Goal: Transaction & Acquisition: Register for event/course

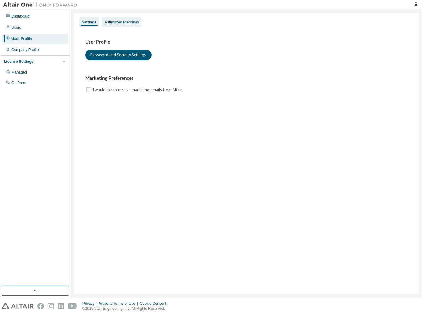
click at [119, 23] on div "Authorized Machines" at bounding box center [121, 22] width 35 height 5
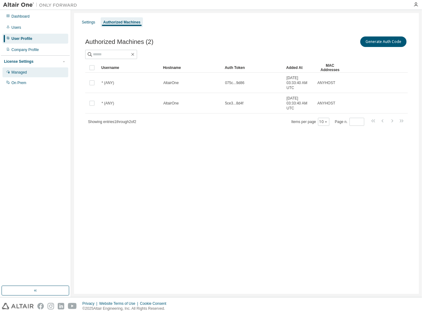
click at [18, 71] on div "Managed" at bounding box center [18, 72] width 15 height 5
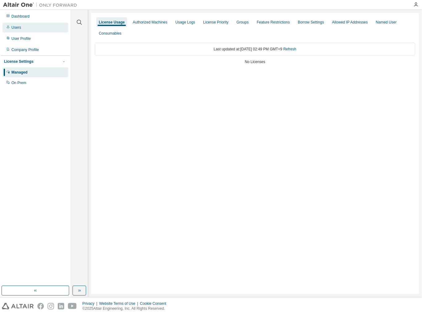
click at [19, 28] on div "Users" at bounding box center [16, 27] width 10 height 5
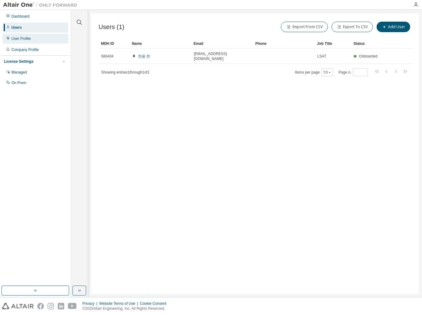
click at [21, 38] on div "User Profile" at bounding box center [20, 38] width 19 height 5
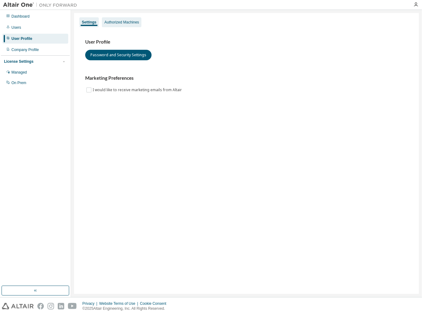
click at [108, 24] on div "Authorized Machines" at bounding box center [121, 22] width 35 height 5
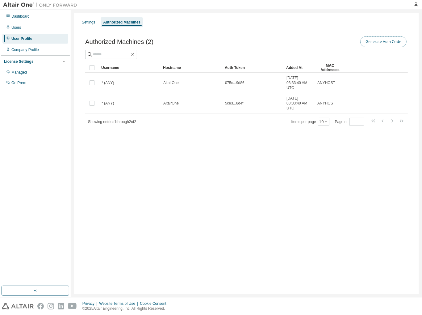
click at [381, 44] on button "Generate Auth Code" at bounding box center [383, 41] width 46 height 10
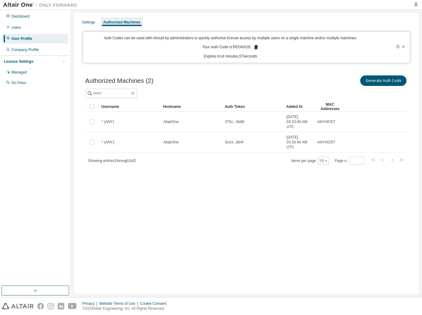
click at [402, 48] on icon at bounding box center [404, 47] width 4 height 4
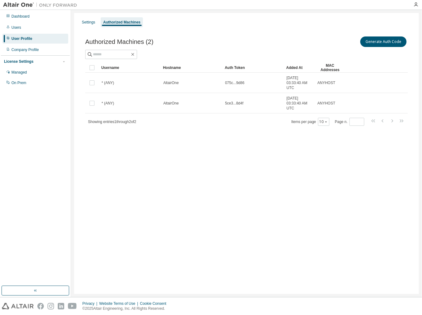
click at [96, 84] on td at bounding box center [92, 83] width 14 height 20
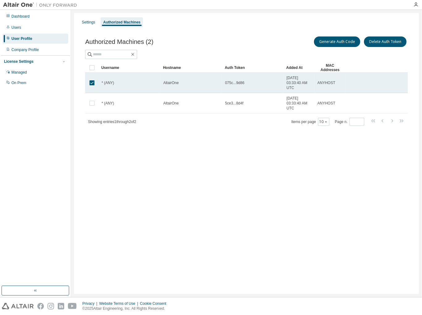
click at [314, 81] on td "2025-09-04 03:33:40 AM UTC" at bounding box center [299, 83] width 31 height 20
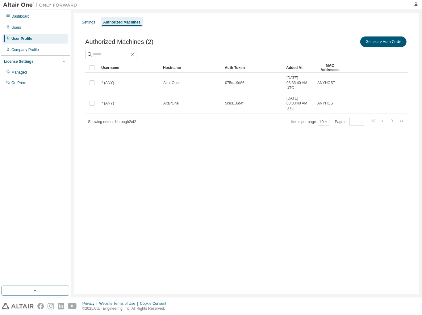
click at [293, 84] on span "2025-09-04 03:33:40 AM UTC" at bounding box center [298, 82] width 25 height 15
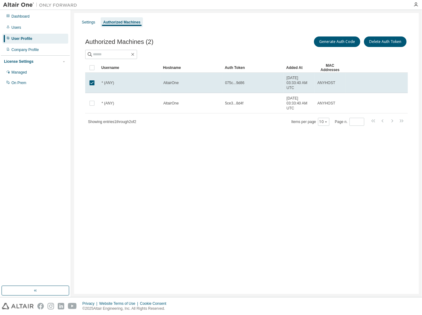
click at [291, 83] on span "2025-09-04 03:33:40 AM UTC" at bounding box center [298, 82] width 25 height 15
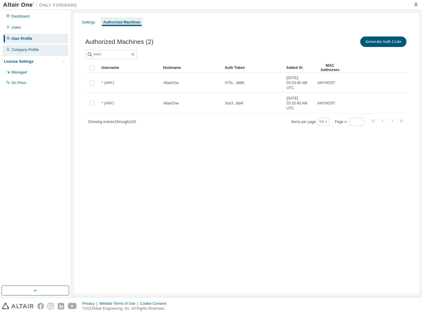
click at [27, 51] on div "Company Profile" at bounding box center [24, 49] width 27 height 5
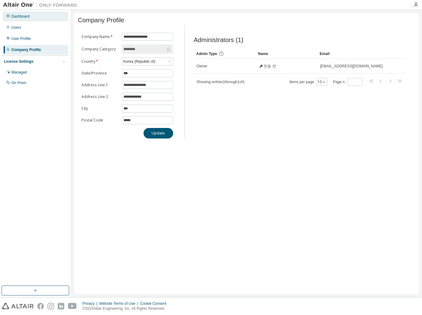
click at [30, 19] on div "Dashboard" at bounding box center [35, 16] width 66 height 10
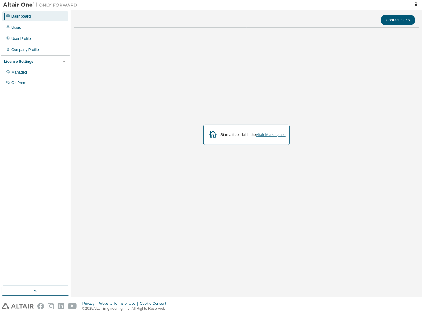
click at [281, 135] on link "Altair Marketplace" at bounding box center [271, 134] width 30 height 4
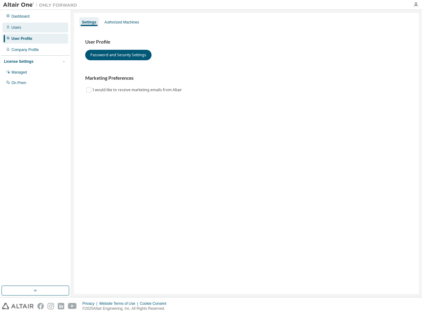
click at [16, 29] on div "Users" at bounding box center [16, 27] width 10 height 5
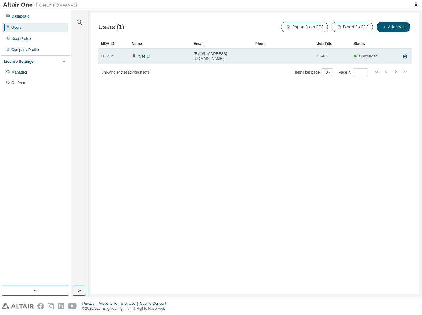
click at [101, 54] on span "686404" at bounding box center [107, 56] width 12 height 5
click at [140, 54] on link "찬응 전" at bounding box center [144, 56] width 12 height 4
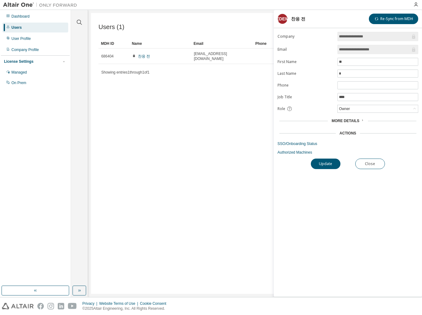
click at [351, 119] on span "More Details" at bounding box center [345, 121] width 28 height 4
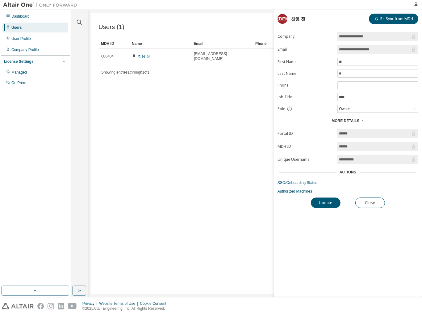
click at [350, 171] on div "Actions" at bounding box center [348, 171] width 17 height 5
click at [299, 182] on link "SSO/Onboarding Status" at bounding box center [347, 182] width 141 height 5
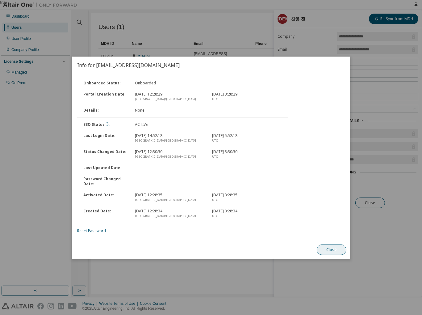
click at [339, 249] on button "Close" at bounding box center [332, 249] width 30 height 10
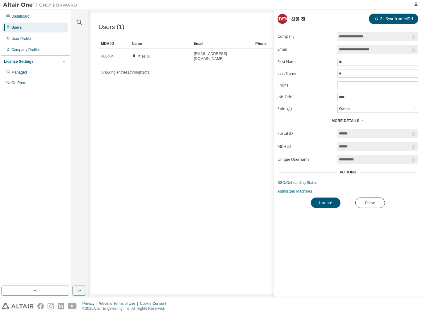
click at [298, 189] on link "Authorized Machines" at bounding box center [347, 191] width 141 height 5
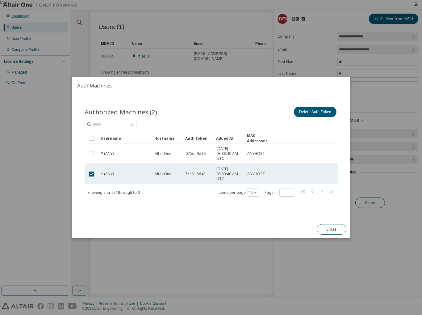
click at [223, 173] on span "2025-09-04 03:33:40 AM UTC" at bounding box center [228, 173] width 25 height 15
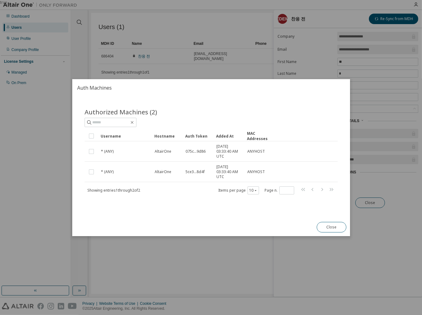
click at [223, 173] on span "2025-09-04 03:33:40 AM UTC" at bounding box center [228, 171] width 25 height 15
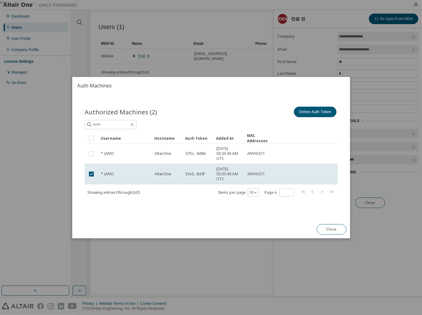
click at [142, 206] on div "Authorized Machines (2) Delete Auth Token Clear Load Save Save As Field Operato…" at bounding box center [211, 155] width 268 height 115
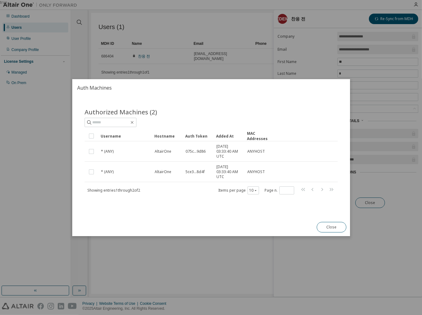
click at [181, 105] on div "Authorized Machines (2) Clear Load Save Save As Field Operator Value Select fil…" at bounding box center [211, 155] width 268 height 110
click at [119, 121] on input "text" at bounding box center [110, 122] width 37 height 6
click at [106, 138] on div "Username" at bounding box center [125, 136] width 49 height 10
click at [336, 223] on button "Close" at bounding box center [332, 227] width 30 height 10
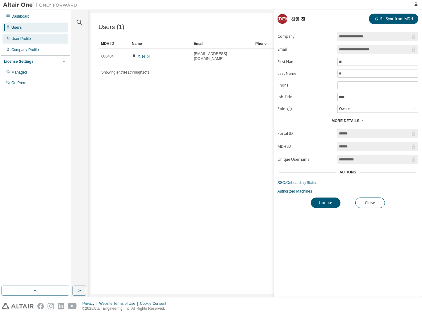
click at [22, 39] on div "User Profile" at bounding box center [20, 38] width 19 height 5
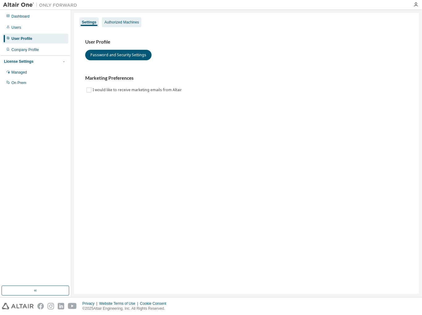
click at [122, 21] on div "Authorized Machines" at bounding box center [121, 22] width 35 height 5
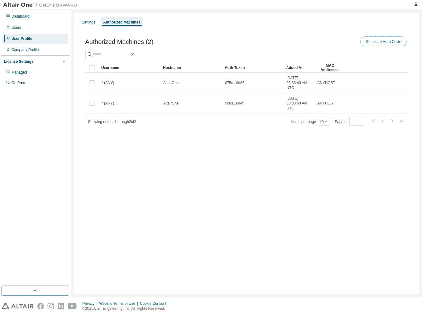
click at [384, 41] on button "Generate Auth Code" at bounding box center [383, 41] width 46 height 10
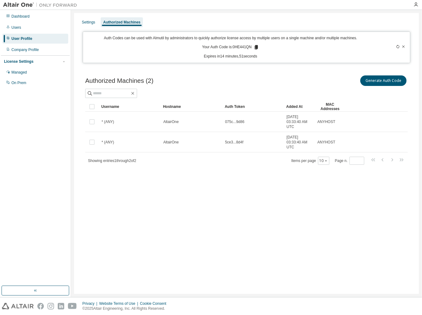
click at [256, 46] on icon at bounding box center [256, 47] width 3 height 4
click at [274, 47] on div "Auth Codes can be used with Almutil by administrators to quickly authorize lice…" at bounding box center [230, 46] width 287 height 23
click at [192, 56] on p "Expires in 14 minutes, 48 seconds" at bounding box center [230, 56] width 287 height 5
click at [404, 47] on icon at bounding box center [403, 46] width 2 height 2
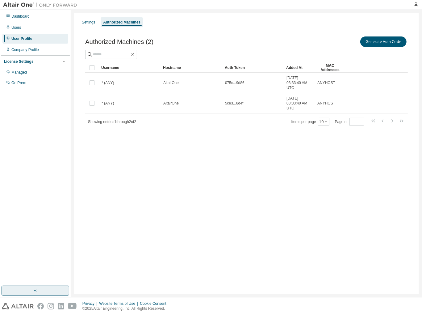
click at [33, 290] on icon "button" at bounding box center [35, 290] width 5 height 5
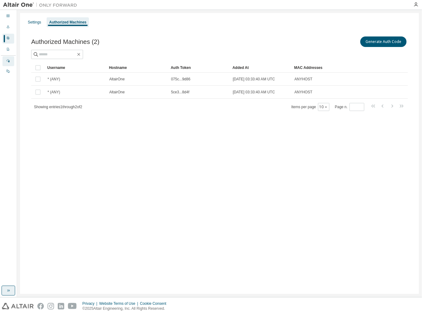
click at [9, 63] on div at bounding box center [8, 61] width 4 height 5
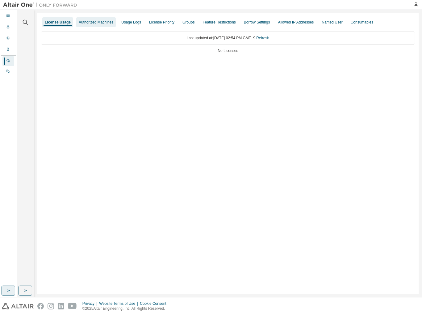
click at [93, 24] on div "Authorized Machines" at bounding box center [96, 22] width 35 height 5
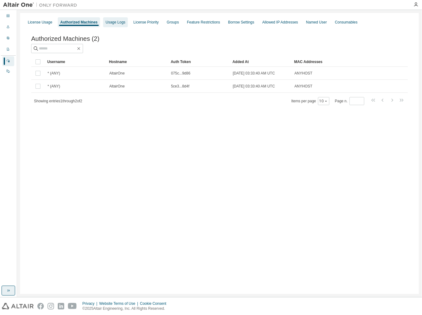
click at [114, 24] on div "Usage Logs" at bounding box center [116, 22] width 20 height 5
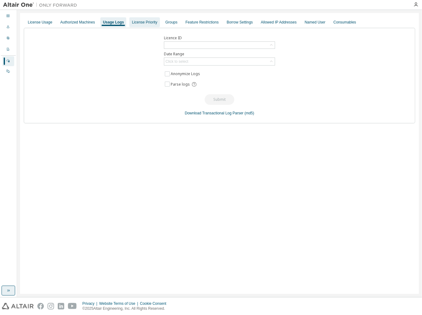
click at [132, 24] on div "License Priority" at bounding box center [144, 22] width 25 height 5
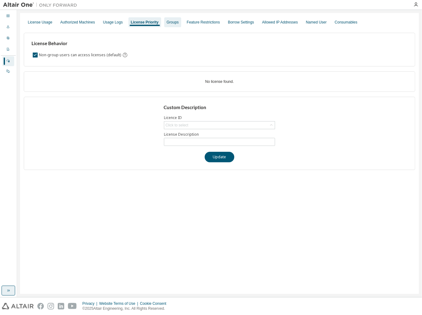
click at [168, 20] on div "Groups" at bounding box center [173, 22] width 12 height 5
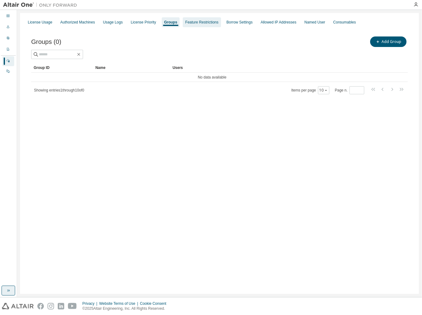
click at [191, 23] on div "Feature Restrictions" at bounding box center [201, 22] width 33 height 5
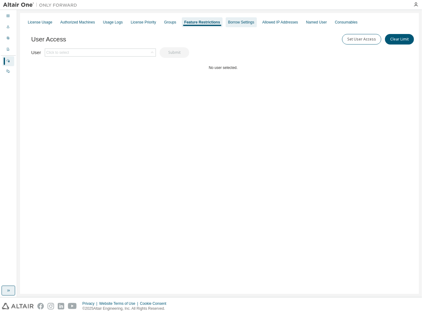
click at [243, 24] on div "Borrow Settings" at bounding box center [241, 22] width 26 height 5
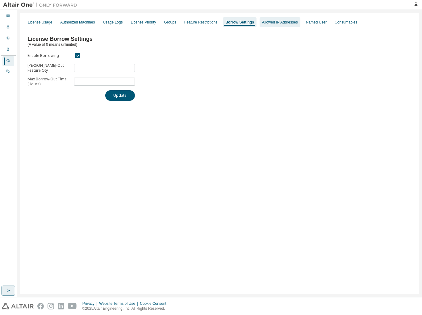
click at [279, 25] on div "Allowed IP Addresses" at bounding box center [280, 22] width 41 height 10
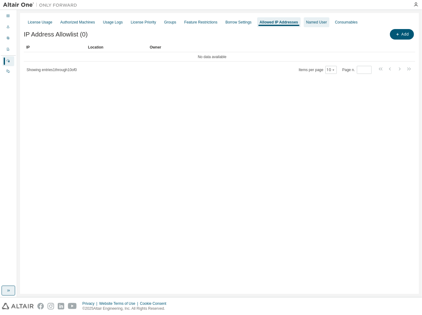
click at [314, 24] on div "Named User" at bounding box center [316, 22] width 21 height 5
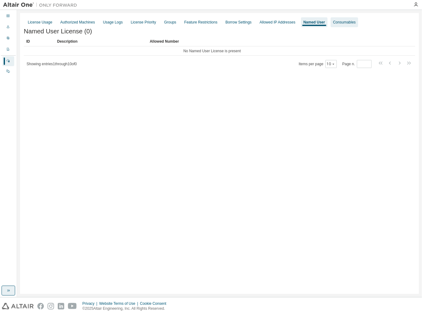
click at [341, 24] on div "Consumables" at bounding box center [344, 22] width 23 height 5
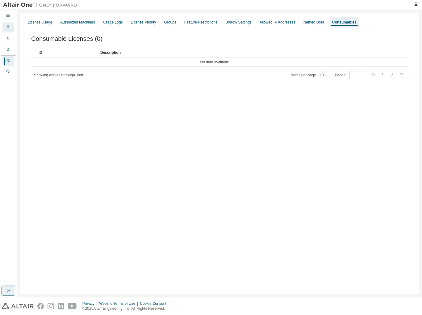
click at [10, 25] on icon at bounding box center [8, 27] width 4 height 4
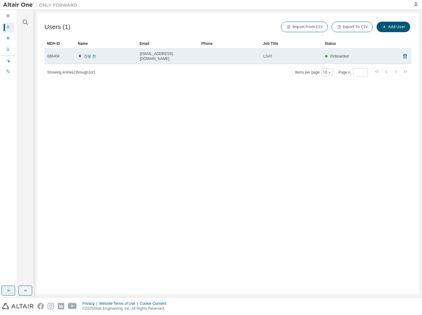
click at [346, 54] on span "Onboarded" at bounding box center [339, 56] width 19 height 4
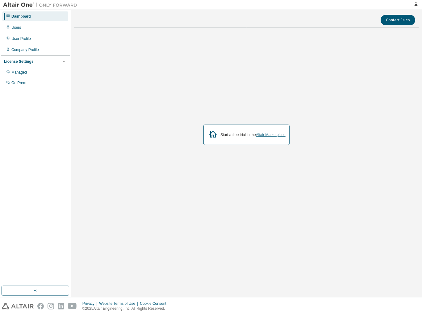
click at [278, 134] on link "Altair Marketplace" at bounding box center [271, 134] width 30 height 4
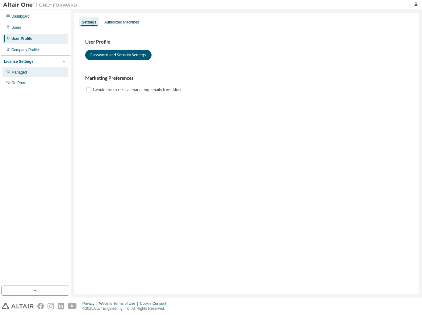
click at [23, 75] on div "Managed" at bounding box center [18, 72] width 15 height 5
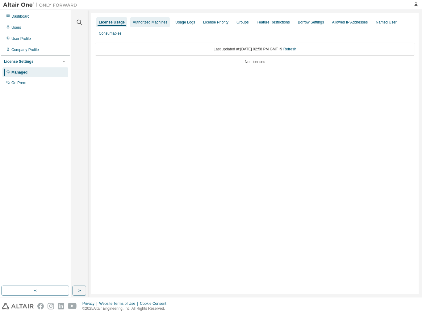
click at [143, 23] on div "Authorized Machines" at bounding box center [150, 22] width 35 height 5
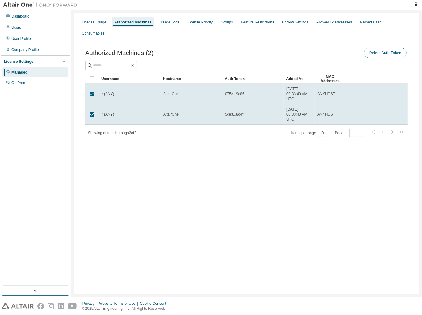
click at [392, 48] on button "Delete Auth Token" at bounding box center [385, 53] width 43 height 10
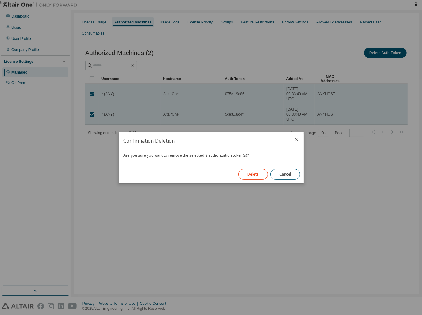
click at [249, 174] on button "Delete" at bounding box center [253, 174] width 30 height 10
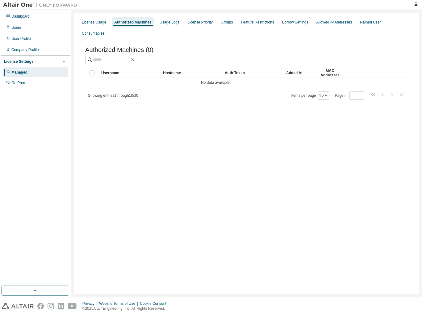
click at [130, 139] on div "License Usage Authorized Machines Usage Logs License Priority Groups Feature Re…" at bounding box center [246, 153] width 345 height 281
click at [174, 107] on div "License Usage Authorized Machines Usage Logs License Priority Groups Feature Re…" at bounding box center [246, 153] width 345 height 281
click at [21, 82] on div "On Prem" at bounding box center [18, 82] width 15 height 5
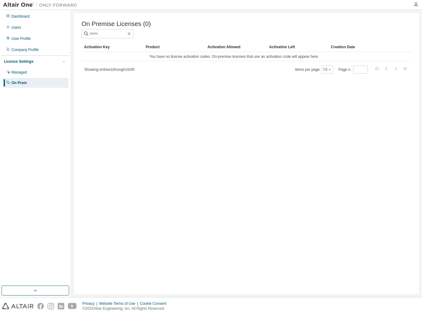
click at [21, 63] on div "License Settings" at bounding box center [18, 61] width 29 height 5
click at [24, 48] on div "Company Profile" at bounding box center [24, 49] width 27 height 5
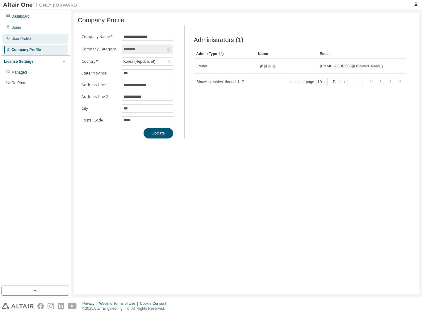
click at [23, 39] on div "User Profile" at bounding box center [20, 38] width 19 height 5
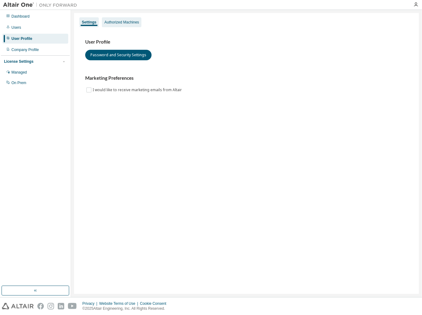
click at [128, 21] on div "Authorized Machines" at bounding box center [121, 22] width 35 height 5
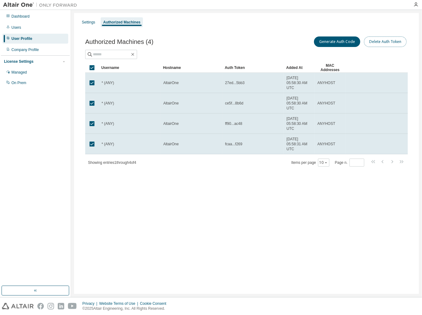
click at [377, 41] on button "Delete Auth Token" at bounding box center [385, 41] width 43 height 10
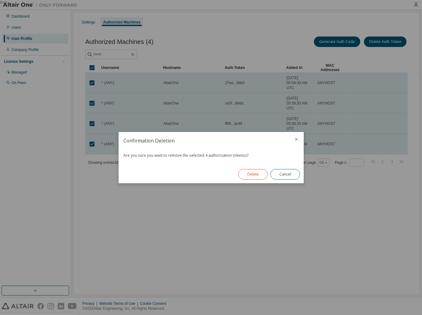
click at [259, 172] on button "Delete" at bounding box center [253, 174] width 30 height 10
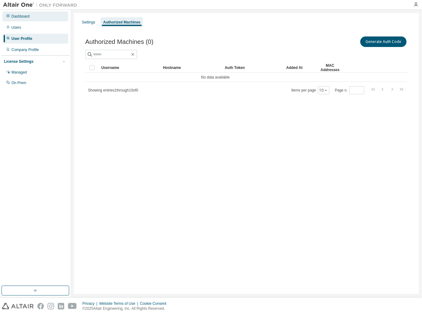
click at [25, 15] on div "Dashboard" at bounding box center [20, 16] width 18 height 5
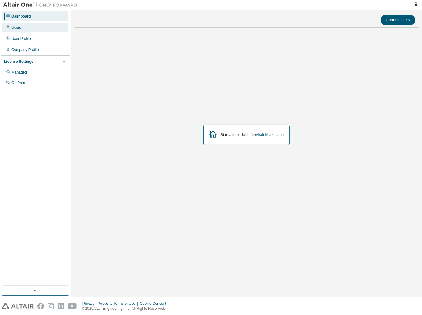
click at [16, 29] on div "Users" at bounding box center [16, 27] width 10 height 5
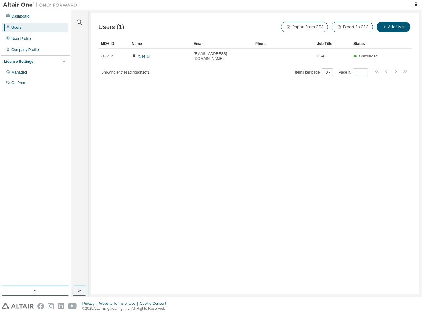
click at [6, 3] on img at bounding box center [41, 5] width 77 height 6
click at [17, 5] on img at bounding box center [41, 5] width 77 height 6
click at [22, 307] on img at bounding box center [18, 305] width 32 height 6
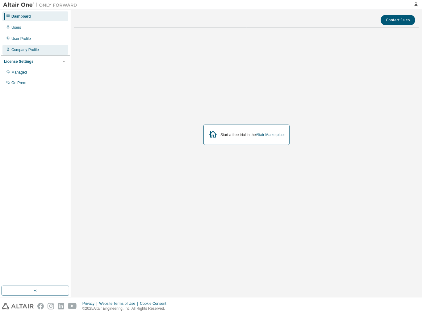
click at [29, 52] on div "Company Profile" at bounding box center [24, 49] width 27 height 5
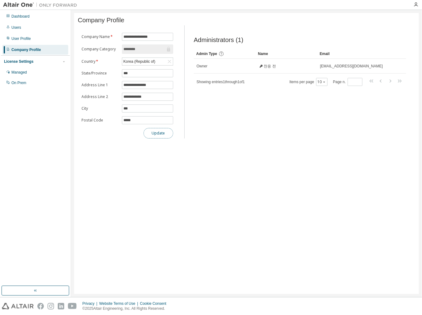
click at [160, 136] on button "Update" at bounding box center [159, 133] width 30 height 10
click at [64, 59] on button "button" at bounding box center [64, 62] width 6 height 6
click at [23, 73] on div "Managed" at bounding box center [18, 72] width 15 height 5
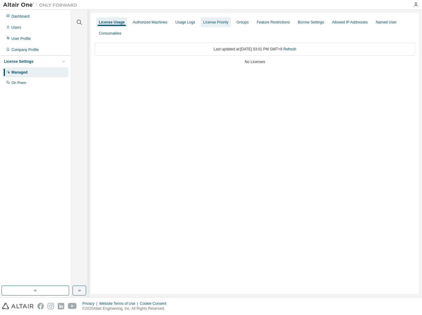
click at [218, 23] on div "License Priority" at bounding box center [215, 22] width 25 height 5
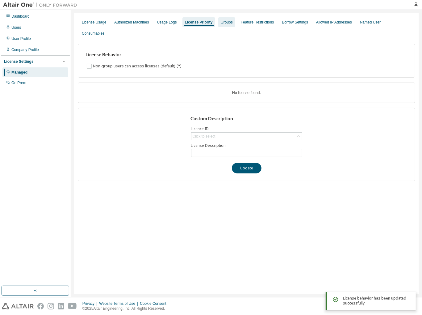
click at [226, 23] on div "Groups" at bounding box center [227, 22] width 12 height 5
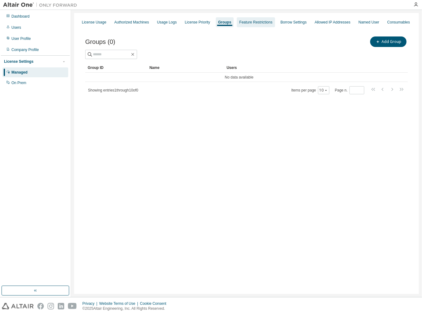
click at [249, 23] on div "Feature Restrictions" at bounding box center [255, 22] width 33 height 5
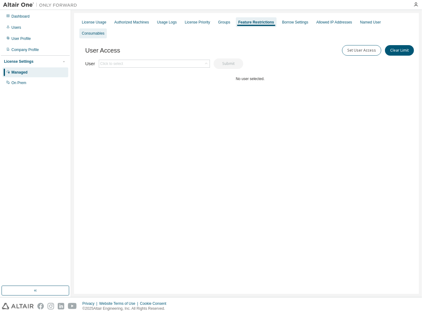
click at [104, 31] on div "Consumables" at bounding box center [93, 33] width 23 height 5
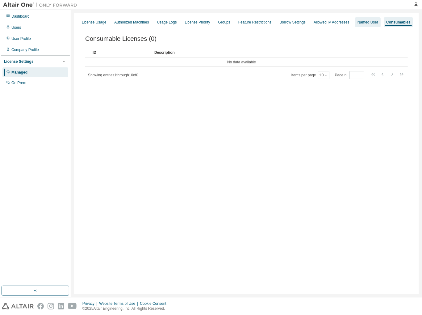
click at [368, 22] on div "Named User" at bounding box center [367, 22] width 21 height 5
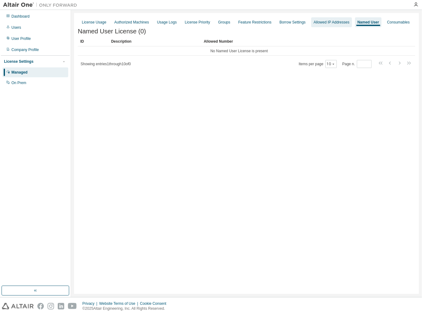
click at [334, 22] on div "Allowed IP Addresses" at bounding box center [332, 22] width 36 height 5
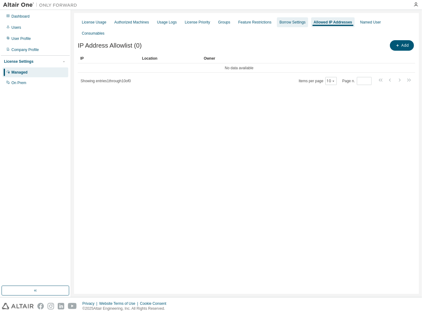
click at [285, 25] on div "Borrow Settings" at bounding box center [292, 22] width 31 height 10
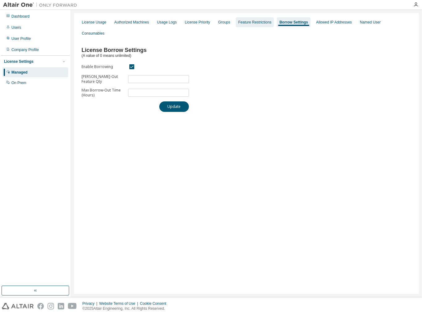
click at [243, 26] on div "Feature Restrictions" at bounding box center [255, 22] width 38 height 10
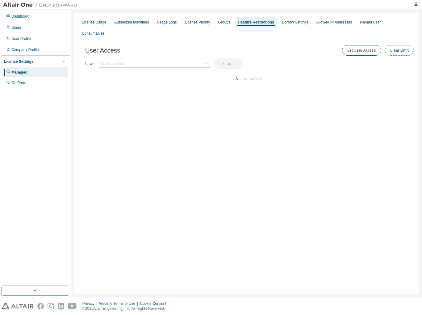
click at [398, 45] on button "Clear Limit" at bounding box center [399, 50] width 29 height 10
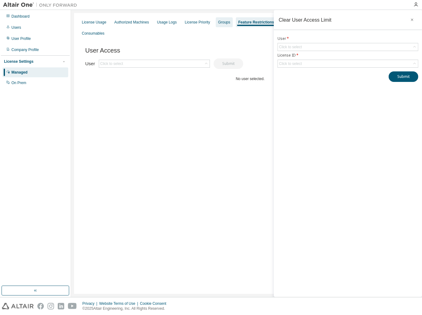
click at [219, 19] on div "Groups" at bounding box center [224, 22] width 17 height 10
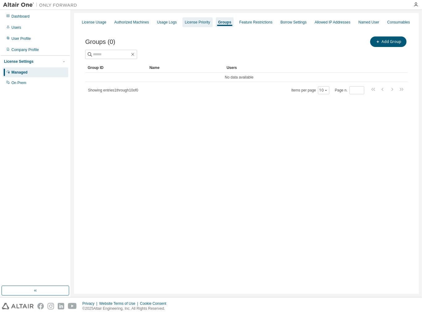
click at [188, 22] on div "License Priority" at bounding box center [197, 22] width 25 height 5
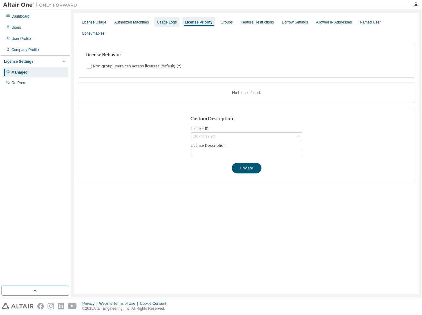
click at [164, 23] on div "Usage Logs" at bounding box center [167, 22] width 20 height 5
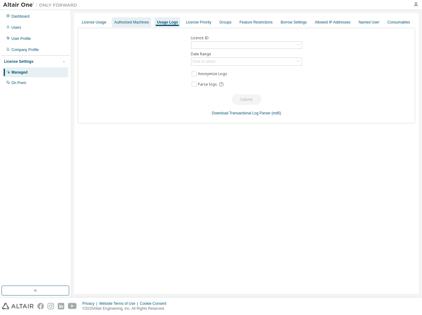
click at [135, 24] on div "Authorized Machines" at bounding box center [131, 22] width 35 height 5
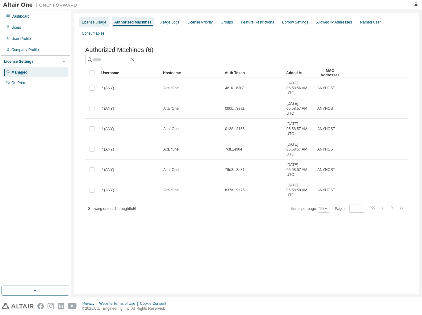
click at [93, 24] on div "License Usage" at bounding box center [94, 22] width 24 height 5
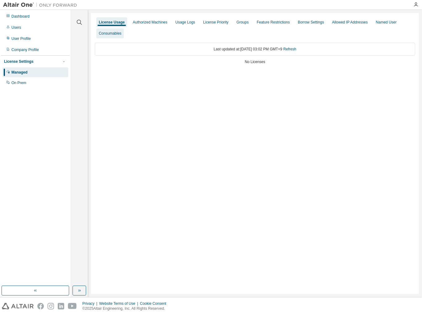
click at [101, 37] on div "Consumables" at bounding box center [109, 33] width 27 height 10
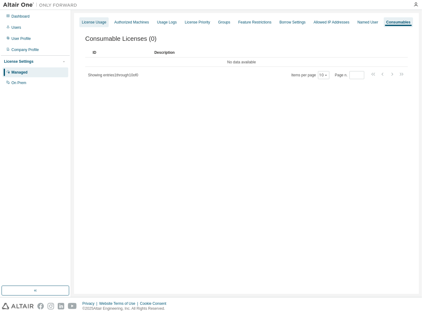
click at [95, 24] on div "License Usage" at bounding box center [94, 22] width 24 height 5
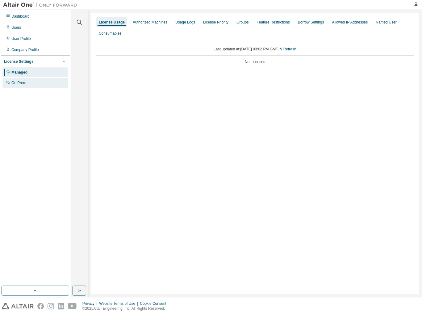
click at [19, 82] on div "On Prem" at bounding box center [18, 82] width 15 height 5
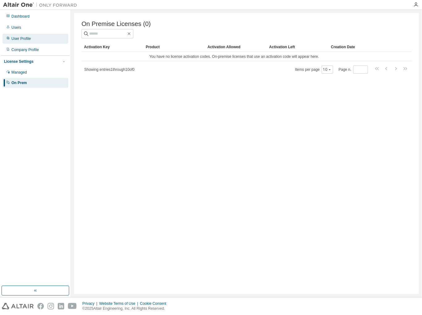
click at [18, 38] on div "User Profile" at bounding box center [20, 38] width 19 height 5
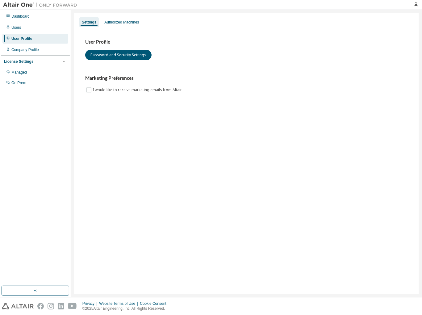
click at [18, 33] on div "Dashboard Users User Profile Company Profile License Settings Managed On Prem" at bounding box center [35, 49] width 69 height 77
click at [17, 26] on div "Users" at bounding box center [16, 27] width 10 height 5
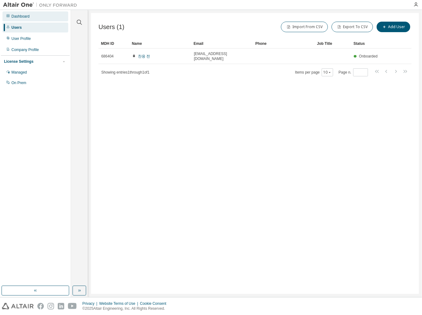
click at [27, 13] on div "Dashboard" at bounding box center [35, 16] width 66 height 10
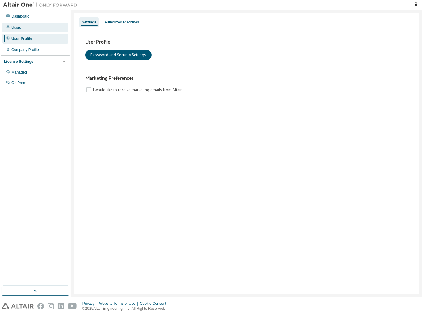
click at [20, 25] on div "Users" at bounding box center [16, 27] width 10 height 5
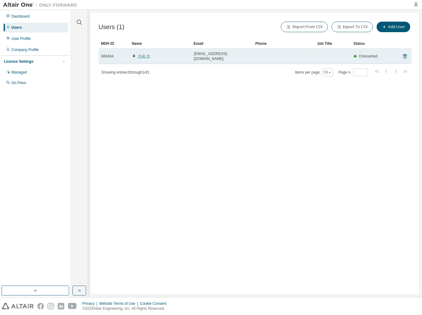
click at [142, 54] on link "찬응 전" at bounding box center [144, 56] width 12 height 4
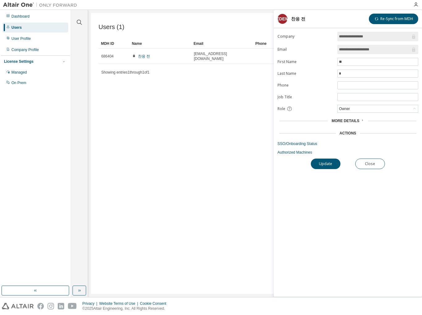
click at [363, 119] on div "More Details" at bounding box center [347, 120] width 137 height 5
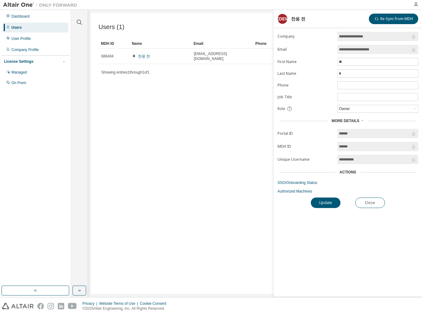
click at [346, 173] on div "Actions" at bounding box center [347, 172] width 141 height 9
drag, startPoint x: 347, startPoint y: 173, endPoint x: 323, endPoint y: 247, distance: 77.1
click at [323, 247] on div "**********" at bounding box center [348, 164] width 148 height 265
click at [404, 134] on input "******" at bounding box center [375, 133] width 72 height 6
click at [409, 107] on div "Owner" at bounding box center [378, 108] width 80 height 7
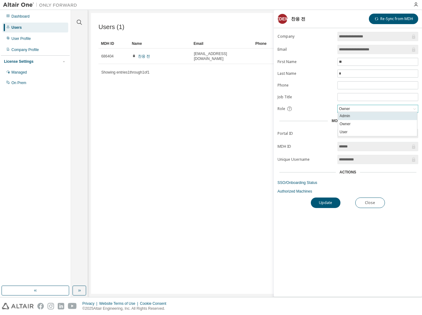
click at [340, 118] on li "Admin" at bounding box center [377, 116] width 79 height 8
drag, startPoint x: 340, startPoint y: 118, endPoint x: 316, endPoint y: 104, distance: 27.8
click at [316, 104] on form "**********" at bounding box center [347, 113] width 141 height 162
click at [278, 183] on link "SSO/Onboarding Status" at bounding box center [347, 182] width 141 height 5
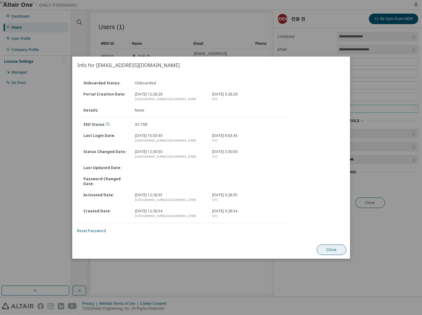
click at [341, 252] on button "Close" at bounding box center [332, 249] width 30 height 10
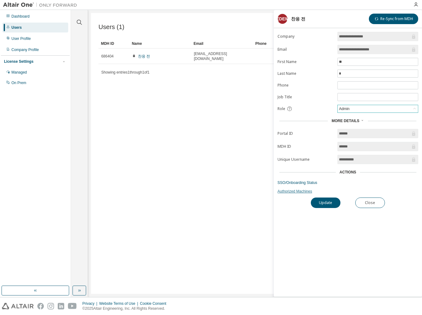
click at [288, 189] on link "Authorized Machines" at bounding box center [347, 191] width 141 height 5
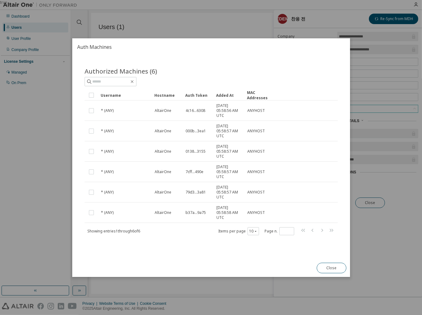
click at [146, 258] on div "Authorized Machines (6) Clear Load Save Save As Field Operator Value Select fil…" at bounding box center [211, 157] width 278 height 203
click at [116, 84] on input "text" at bounding box center [110, 81] width 37 height 6
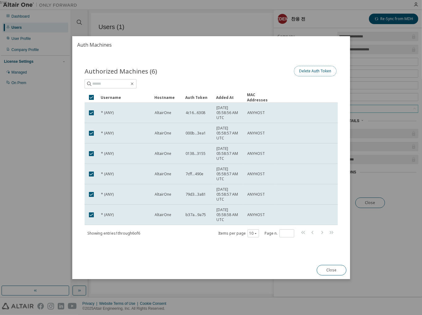
click at [307, 69] on button "Delete Auth Token" at bounding box center [315, 71] width 43 height 10
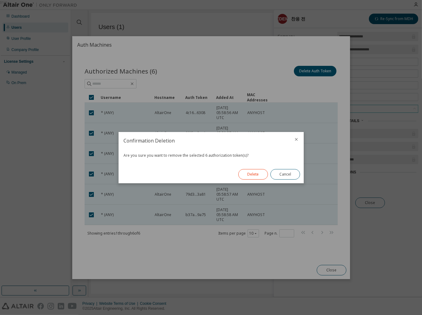
click at [258, 169] on button "Delete" at bounding box center [253, 174] width 30 height 10
click at [258, 171] on div "Delete Cancel" at bounding box center [269, 174] width 69 height 18
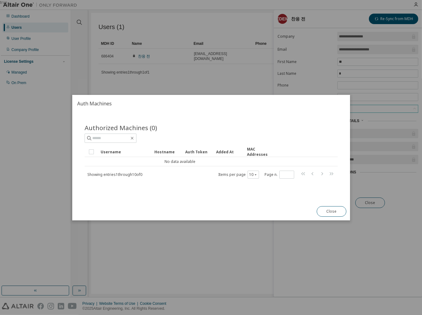
drag, startPoint x: 257, startPoint y: 172, endPoint x: 273, endPoint y: 116, distance: 58.7
click at [273, 116] on div "Authorized Machines (0) Clear Load Save Save As Field Operator Value Select fil…" at bounding box center [211, 157] width 278 height 90
click at [328, 215] on button "Close" at bounding box center [332, 211] width 30 height 10
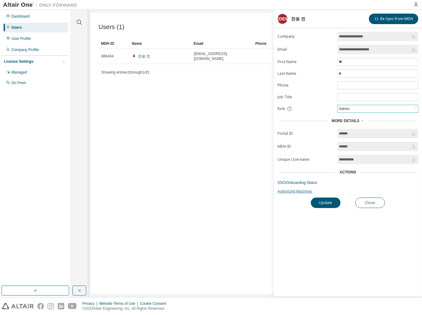
click at [300, 192] on link "Authorized Machines" at bounding box center [347, 191] width 141 height 5
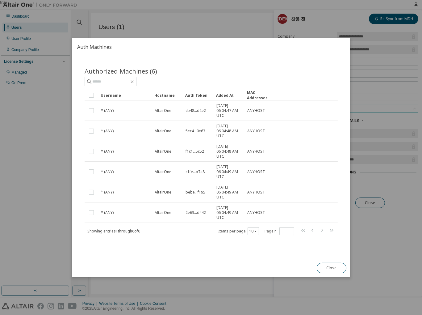
click at [167, 247] on div "Authorized Machines (6) Clear Load Save Save As Field Operator Value Select fil…" at bounding box center [211, 155] width 268 height 192
click at [193, 63] on div "Authorized Machines (6) Clear Load Save Save As Field Operator Value Select fil…" at bounding box center [211, 155] width 268 height 192
click at [164, 76] on div "Authorized Machines (6)" at bounding box center [211, 76] width 253 height 19
click at [338, 268] on button "Close" at bounding box center [332, 267] width 30 height 10
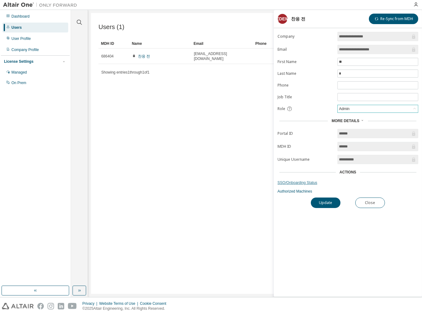
click at [301, 182] on link "SSO/Onboarding Status" at bounding box center [347, 182] width 141 height 5
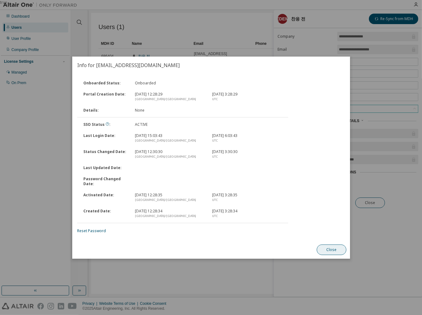
click at [344, 253] on button "Close" at bounding box center [332, 249] width 30 height 10
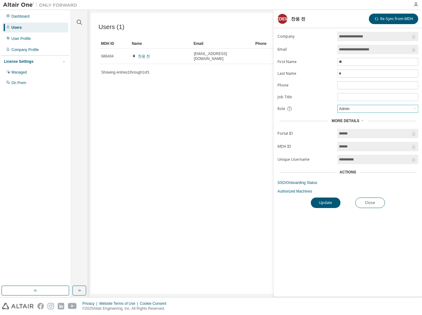
click at [413, 145] on icon at bounding box center [413, 146] width 3 height 5
click at [397, 156] on input "**********" at bounding box center [375, 159] width 72 height 6
click at [415, 5] on icon "button" at bounding box center [415, 4] width 5 height 5
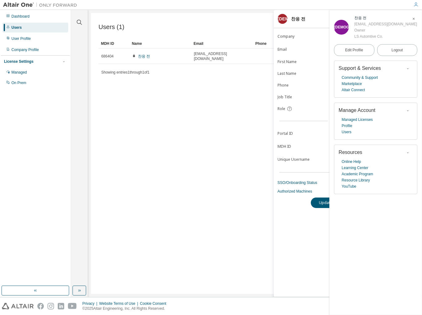
click at [415, 5] on icon "button" at bounding box center [415, 4] width 5 height 5
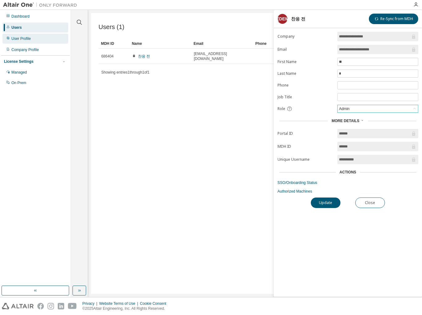
click at [40, 42] on div "User Profile" at bounding box center [35, 39] width 66 height 10
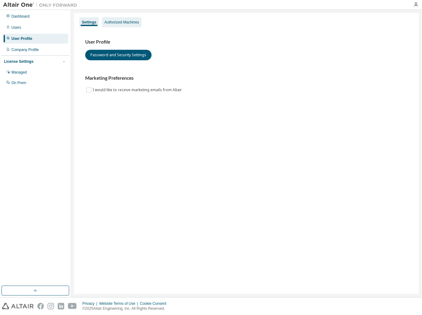
click at [118, 25] on div "Authorized Machines" at bounding box center [122, 22] width 40 height 10
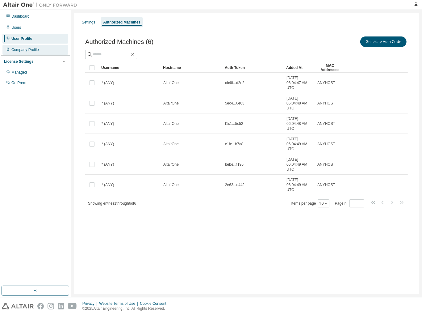
click at [23, 51] on div "Company Profile" at bounding box center [24, 49] width 27 height 5
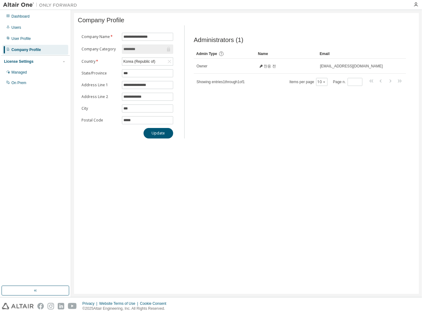
click at [23, 62] on div "License Settings" at bounding box center [18, 61] width 29 height 5
click at [27, 63] on div "License Settings" at bounding box center [18, 61] width 29 height 5
click at [21, 87] on div "On Prem" at bounding box center [35, 83] width 66 height 10
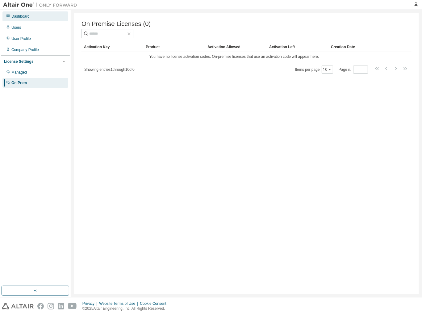
drag, startPoint x: 21, startPoint y: 73, endPoint x: 18, endPoint y: 18, distance: 55.3
click at [18, 18] on div "Dashboard" at bounding box center [20, 16] width 18 height 5
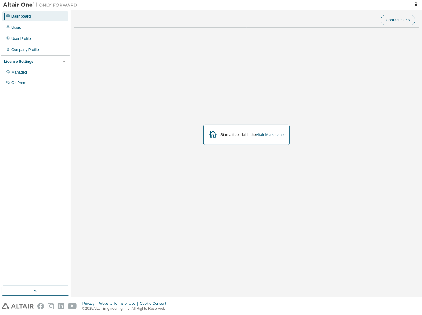
click at [402, 19] on button "Contact Sales" at bounding box center [398, 20] width 35 height 10
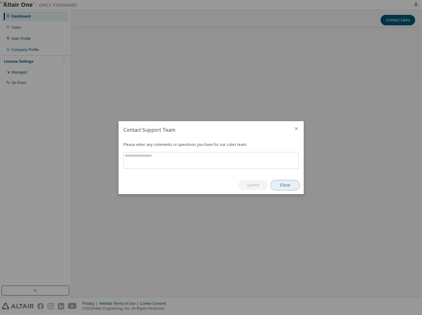
click at [285, 186] on button "Close" at bounding box center [285, 185] width 30 height 10
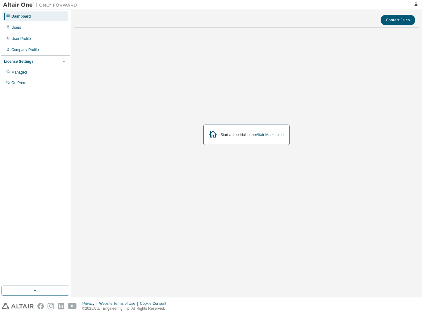
click at [418, 4] on div at bounding box center [416, 4] width 12 height 5
click at [416, 6] on icon "button" at bounding box center [415, 4] width 5 height 5
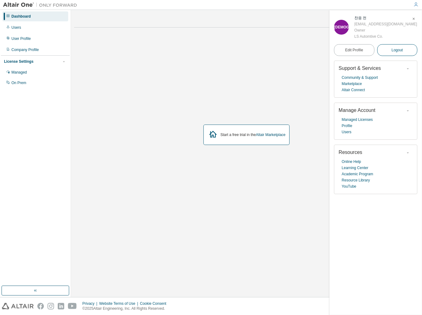
click at [389, 49] on button "Logout" at bounding box center [397, 50] width 40 height 12
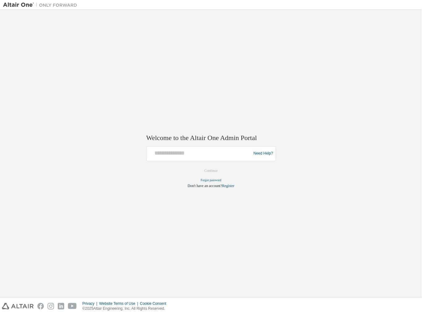
drag, startPoint x: 0, startPoint y: 0, endPoint x: 126, endPoint y: 110, distance: 166.9
drag, startPoint x: 126, startPoint y: 110, endPoint x: 314, endPoint y: 62, distance: 193.5
click at [312, 64] on div "Welcome to the Altair One Admin Portal Need Help? Please make sure that you pro…" at bounding box center [211, 153] width 416 height 281
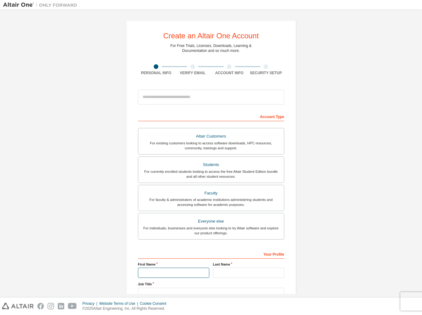
click at [158, 272] on input "text" at bounding box center [173, 272] width 71 height 10
type input "*******"
click at [226, 269] on input "text" at bounding box center [248, 272] width 71 height 10
type input "***"
click at [188, 292] on input "text" at bounding box center [211, 292] width 146 height 10
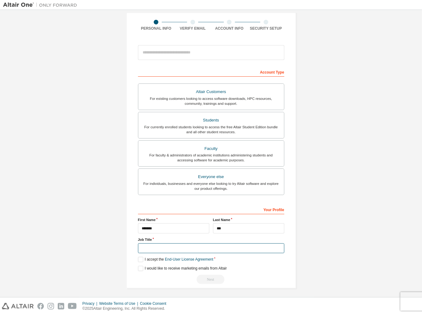
scroll to position [45, 0]
type input "*"
click at [140, 257] on label "I accept the End-User License Agreement" at bounding box center [175, 258] width 75 height 5
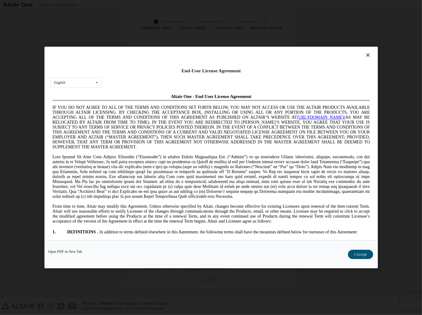
scroll to position [0, 0]
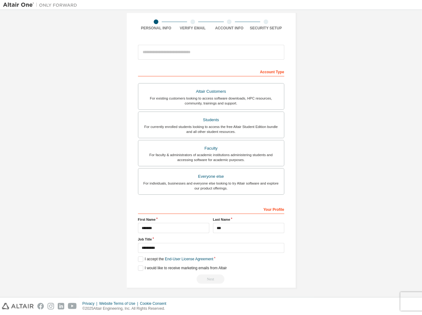
click at [208, 279] on div "Next" at bounding box center [211, 278] width 146 height 9
click at [241, 91] on div "Altair Customers" at bounding box center [211, 91] width 138 height 9
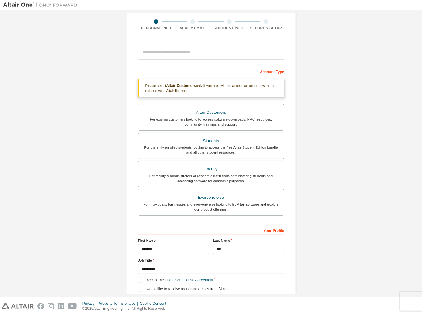
scroll to position [66, 0]
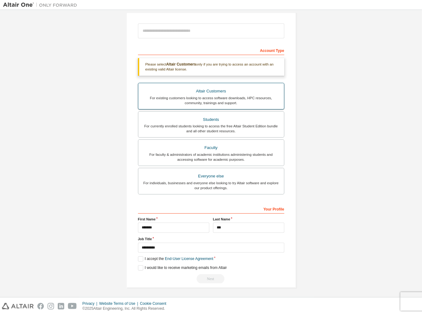
click at [215, 106] on label "Altair Customers For existing customers looking to access software downloads, H…" at bounding box center [211, 96] width 146 height 27
click at [215, 105] on label "Altair Customers For existing customers looking to access software downloads, H…" at bounding box center [211, 96] width 146 height 27
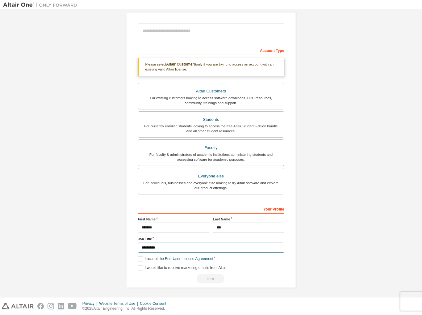
click at [192, 247] on input "*********" at bounding box center [211, 247] width 146 height 10
type input "*"
type input "**********"
click at [262, 271] on div "**********" at bounding box center [211, 243] width 146 height 80
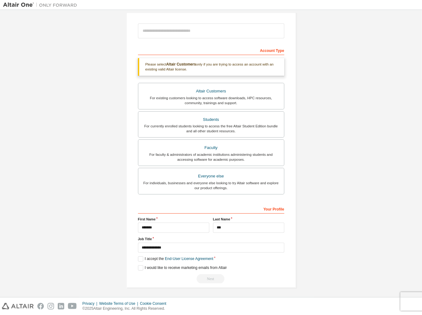
click at [204, 276] on div "Next" at bounding box center [211, 278] width 146 height 9
drag, startPoint x: 146, startPoint y: 269, endPoint x: 140, endPoint y: 266, distance: 7.2
click at [140, 266] on label "I would like to receive marketing emails from Altair" at bounding box center [182, 267] width 89 height 5
click at [232, 99] on div "For existing customers looking to access software downloads, HPC resources, com…" at bounding box center [211, 100] width 138 height 10
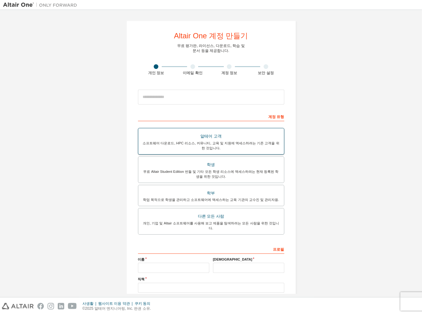
click at [231, 140] on div "소프트웨어 다운로드, HPC 리소스, 커뮤니티, 교육 및 지원에 액세스하려는 기존 고객을 위한 것입니다." at bounding box center [211, 145] width 138 height 10
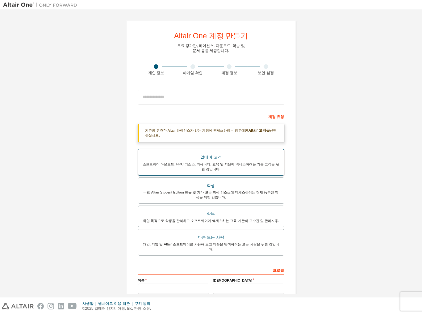
click at [212, 165] on div "소프트웨어 다운로드, HPC 리소스, 커뮤니티, 교육 및 지원에 액세스하려는 기존 고객을 위한 것입니다." at bounding box center [211, 166] width 138 height 10
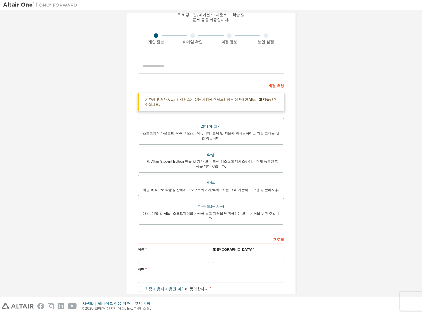
scroll to position [56, 0]
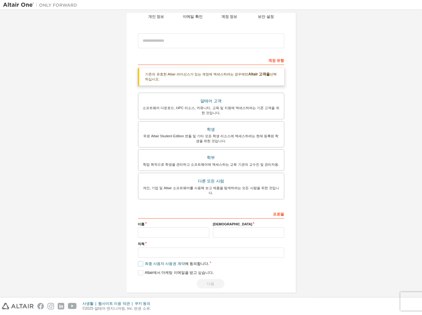
click at [138, 261] on label "최종 사용자 사용권 계약 에 동의합니다." at bounding box center [173, 263] width 71 height 5
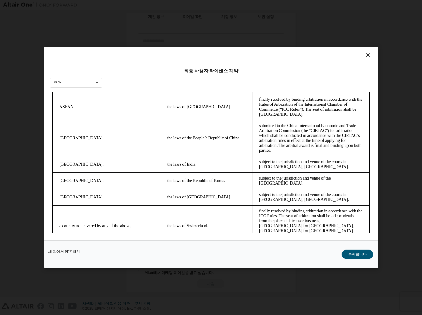
scroll to position [1694, 0]
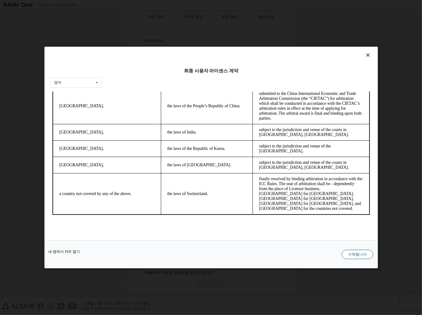
click at [357, 252] on button "수락합니다" at bounding box center [357, 253] width 31 height 9
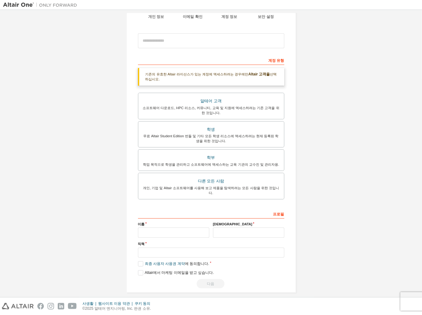
drag, startPoint x: 357, startPoint y: 252, endPoint x: 94, endPoint y: 125, distance: 292.2
click at [94, 125] on div "Altair One 계정 만들기 무료 평가판, 라이선스, 다운로드, 학습 및 문서 등을 제공합니다. 개인 정보 이메일 확인 계정 정보 보안 설…" at bounding box center [211, 128] width 416 height 343
click at [216, 95] on label "알테어 고객 소프트웨어 다운로드, HPC 리소스, 커뮤니티, 교육 및 지원에 액세스하려는 기존 고객을 위한 것입니다." at bounding box center [211, 106] width 146 height 27
click at [202, 101] on div "알테어 고객" at bounding box center [211, 101] width 138 height 9
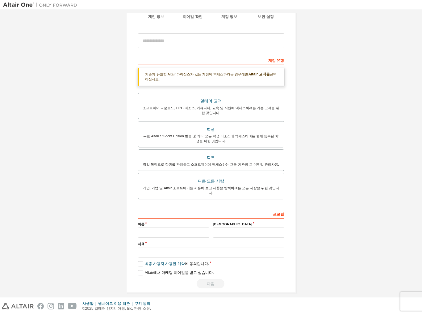
click at [279, 63] on div "계정 유형" at bounding box center [211, 60] width 146 height 10
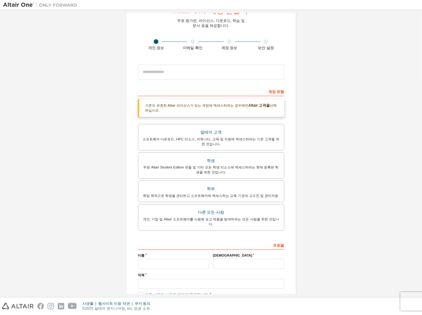
scroll to position [0, 0]
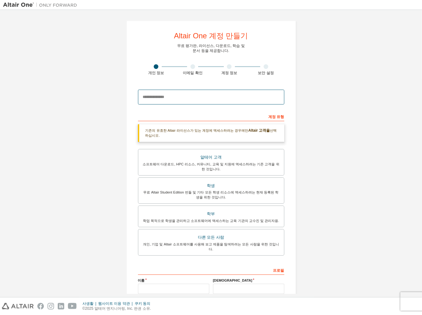
click at [184, 98] on input "email" at bounding box center [211, 97] width 146 height 15
click at [210, 97] on input "*****" at bounding box center [211, 97] width 146 height 15
click at [169, 97] on input "*****" at bounding box center [211, 97] width 146 height 15
click at [162, 98] on input "*****" at bounding box center [211, 97] width 146 height 15
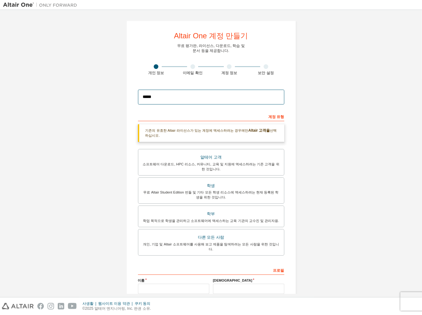
click at [151, 98] on input "*****" at bounding box center [211, 97] width 146 height 15
type input "**********"
type input "****"
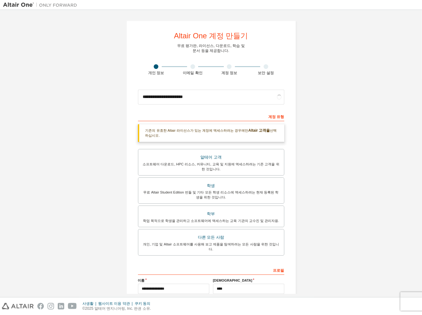
click at [351, 174] on div "**********" at bounding box center [211, 184] width 416 height 343
click at [202, 162] on div "소프트웨어 다운로드, HPC 리소스, 커뮤니티, 교육 및 지원에 액세스하려는 기존 고객을 위한 것입니다." at bounding box center [211, 166] width 138 height 10
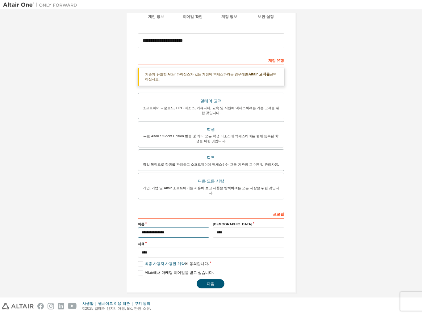
drag, startPoint x: 195, startPoint y: 227, endPoint x: 101, endPoint y: 231, distance: 93.9
click at [101, 231] on div "**********" at bounding box center [211, 128] width 416 height 343
type input "*******"
drag, startPoint x: 257, startPoint y: 227, endPoint x: 211, endPoint y: 211, distance: 49.0
click at [202, 221] on div "이름 ******* 성 ****" at bounding box center [211, 229] width 150 height 16
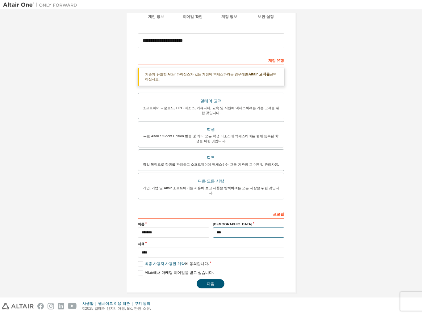
type input "***"
drag, startPoint x: 408, startPoint y: 124, endPoint x: 405, endPoint y: 124, distance: 3.1
click at [408, 124] on div "**********" at bounding box center [211, 128] width 416 height 343
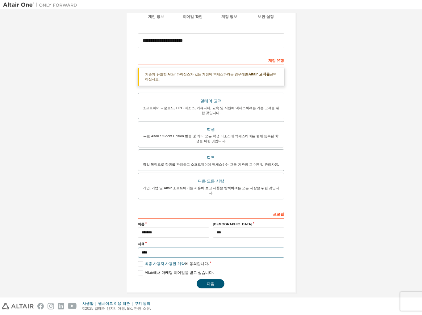
drag, startPoint x: 164, startPoint y: 248, endPoint x: 107, endPoint y: 248, distance: 56.2
click at [107, 248] on div "**********" at bounding box center [211, 128] width 416 height 343
type input "**********"
click at [203, 279] on button "다음" at bounding box center [211, 283] width 28 height 9
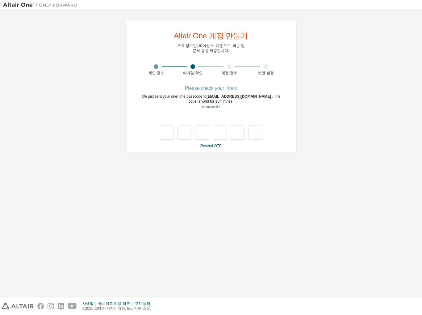
scroll to position [0, 0]
type input "*"
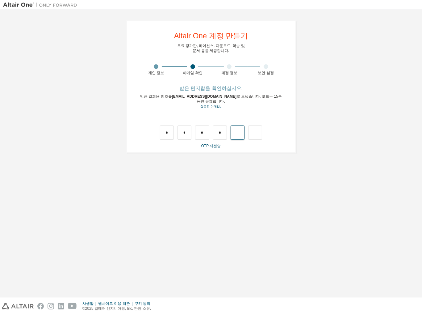
type input "*"
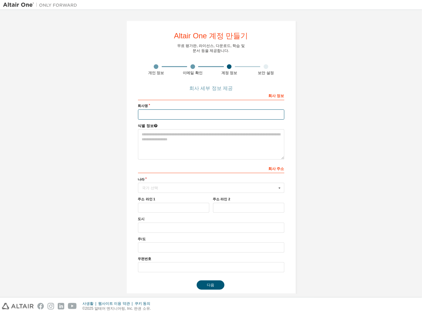
click at [152, 111] on input "text" at bounding box center [211, 114] width 146 height 10
type input "*"
type input "**********"
click at [140, 146] on textarea at bounding box center [211, 144] width 146 height 30
click at [152, 184] on input "text" at bounding box center [212, 188] width 146 height 10
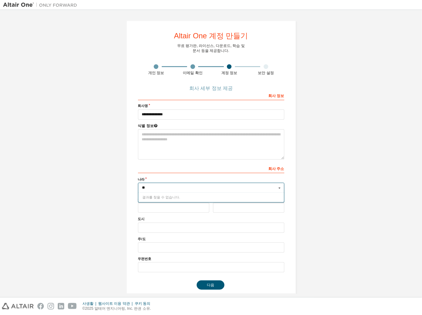
type input "*"
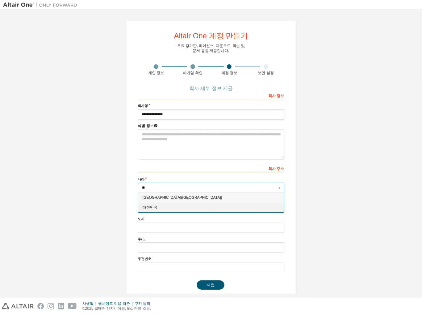
type input "**"
click at [145, 210] on div "대한민국" at bounding box center [211, 207] width 146 height 10
type input "***"
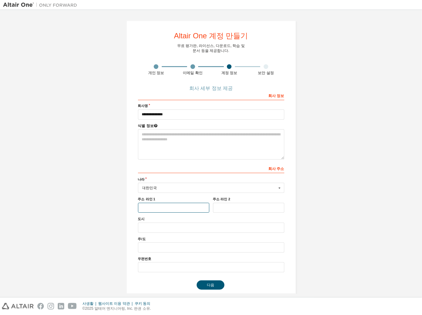
click at [145, 210] on input "text" at bounding box center [173, 207] width 71 height 10
type input "**********"
type input "***"
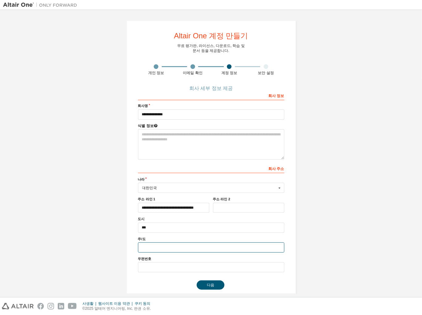
type input "***"
type input "*****"
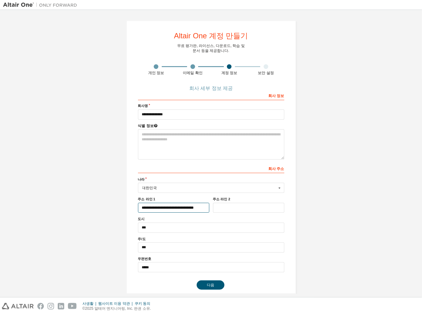
scroll to position [0, 25]
drag, startPoint x: 172, startPoint y: 207, endPoint x: 247, endPoint y: 208, distance: 74.7
click at [247, 208] on div "**********" at bounding box center [211, 204] width 150 height 16
type input "**********"
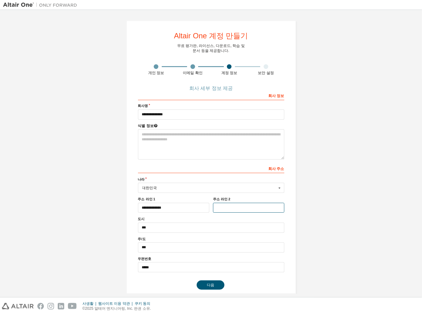
click at [241, 206] on input "text" at bounding box center [248, 207] width 71 height 10
drag, startPoint x: 175, startPoint y: 209, endPoint x: 137, endPoint y: 208, distance: 38.3
click at [138, 208] on input "**********" at bounding box center [173, 207] width 71 height 10
click at [225, 207] on input "text" at bounding box center [248, 207] width 71 height 10
paste input "**********"
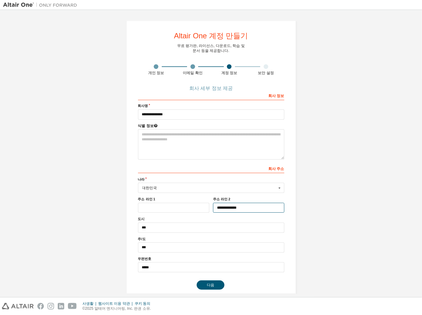
type input "**********"
drag, startPoint x: 180, startPoint y: 206, endPoint x: 186, endPoint y: 203, distance: 7.1
click at [180, 206] on input "text" at bounding box center [173, 207] width 71 height 10
type input "********"
click at [210, 283] on button "다음" at bounding box center [211, 284] width 28 height 9
